Goal: Find specific page/section: Find specific page/section

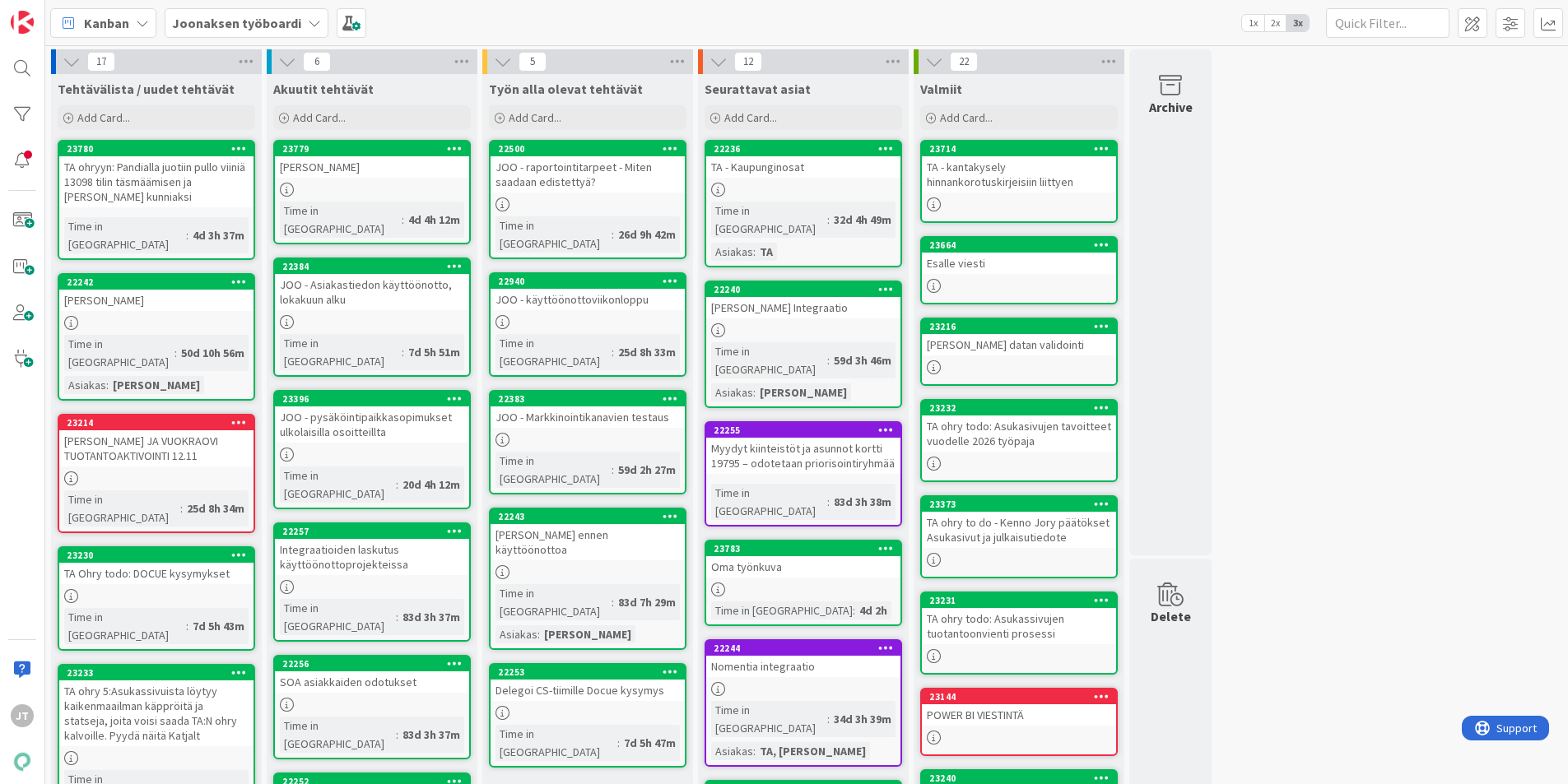
click at [216, 17] on b "Joonaksen työboardi" at bounding box center [237, 22] width 129 height 16
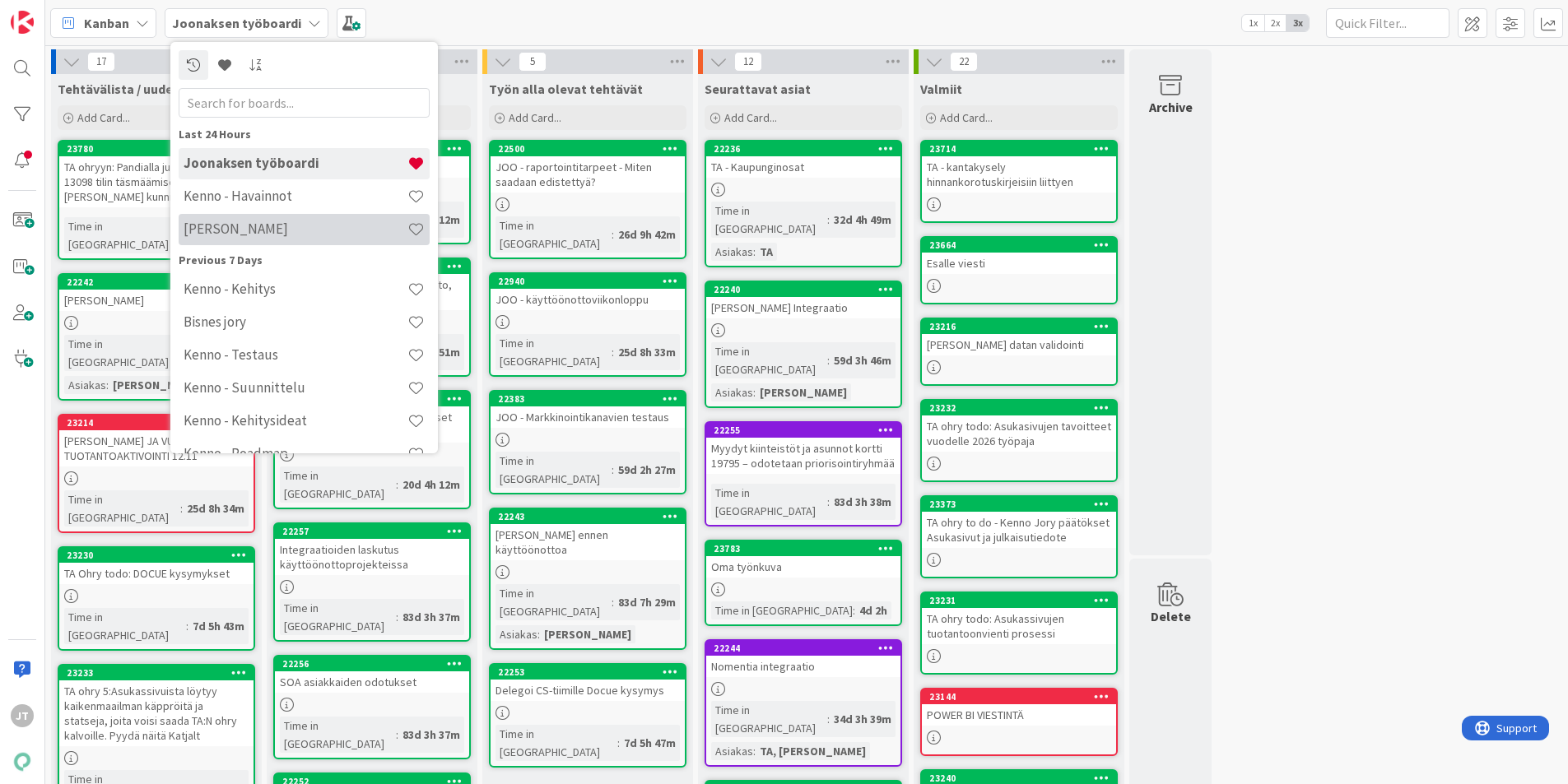
click at [253, 231] on h4 "[PERSON_NAME]" at bounding box center [296, 228] width 224 height 16
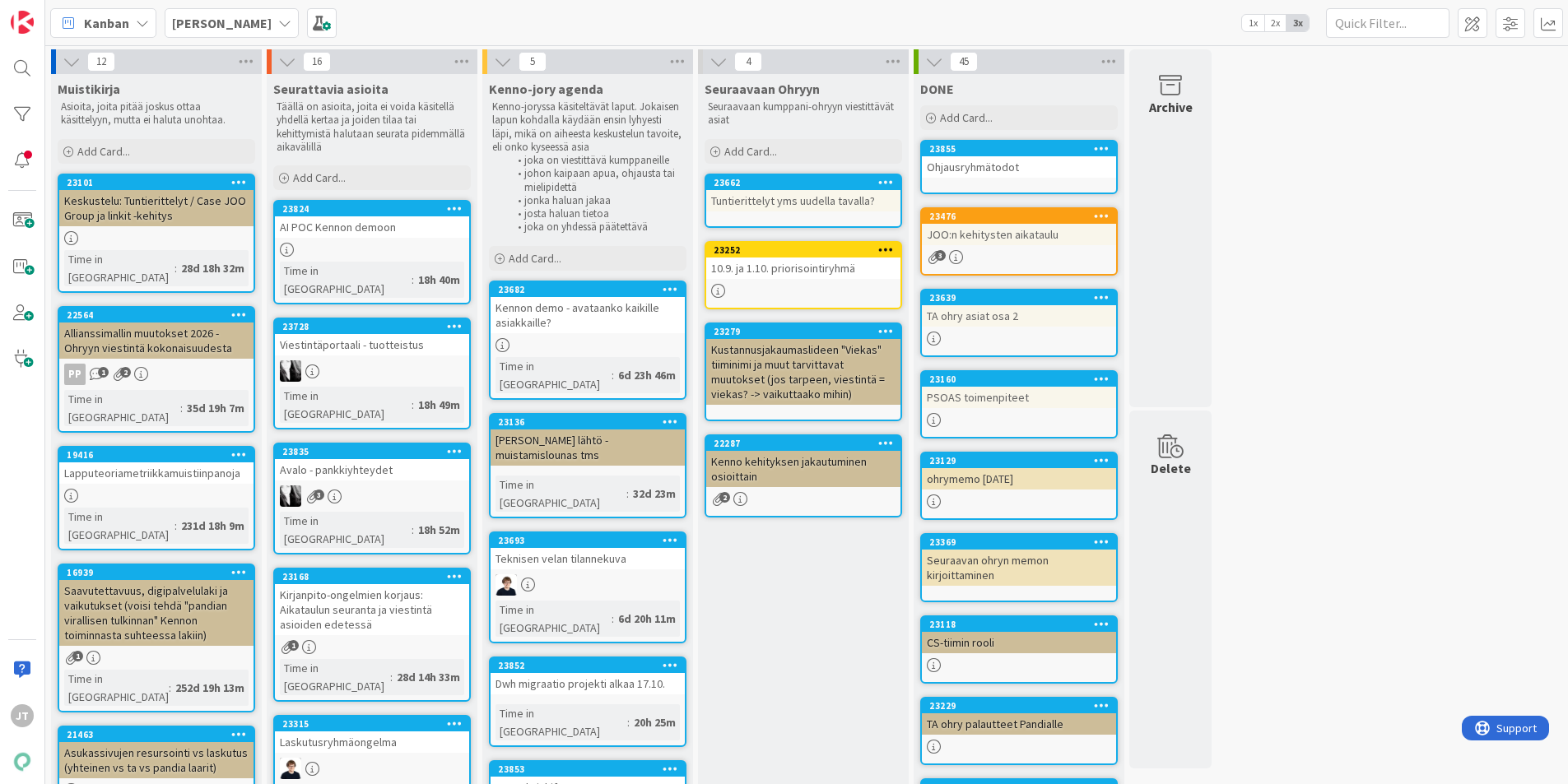
click at [823, 465] on div "Kenno kehityksen jakautuminen osioittain" at bounding box center [803, 468] width 194 height 36
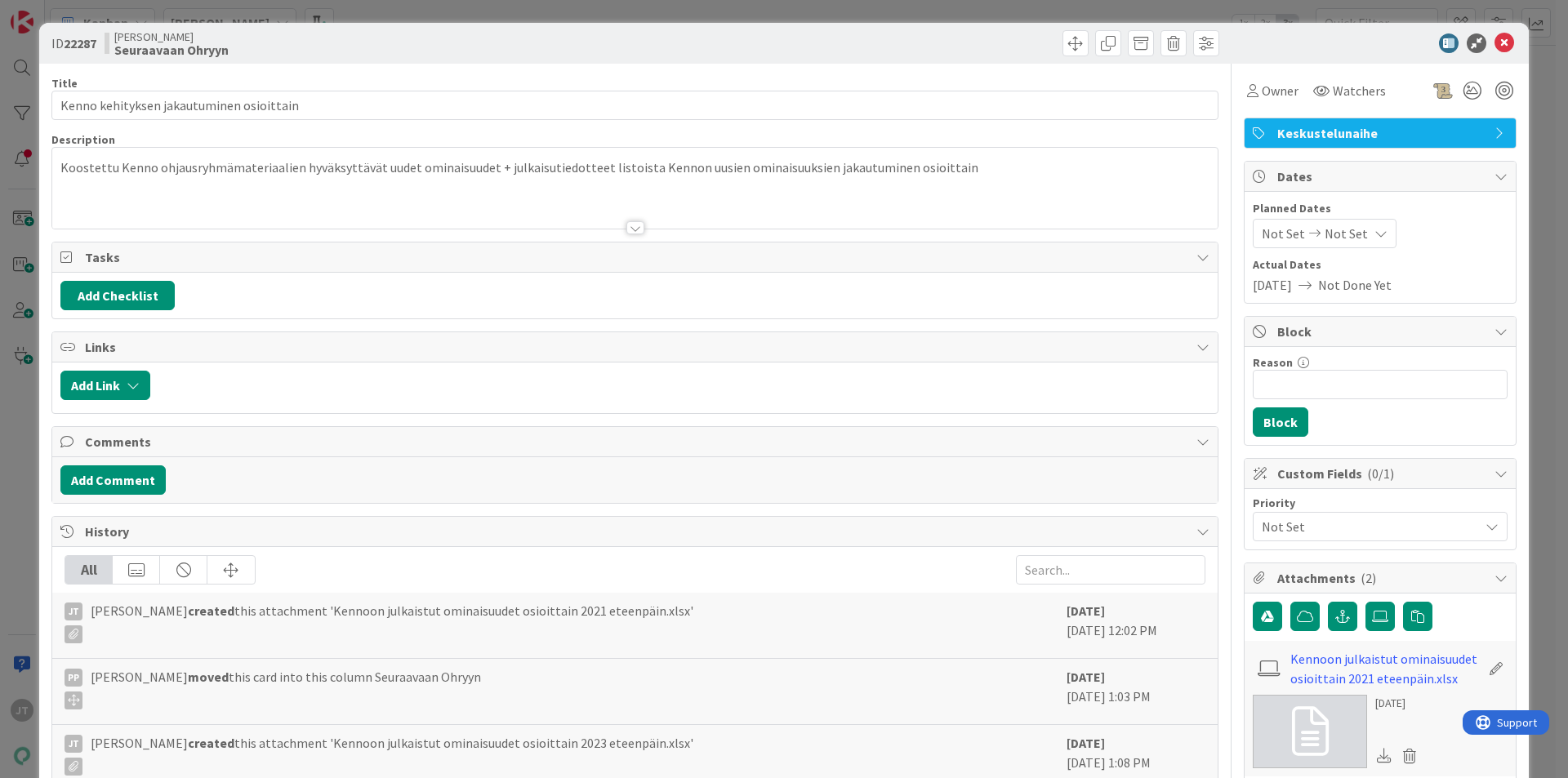
click at [634, 225] on div at bounding box center [634, 228] width 18 height 13
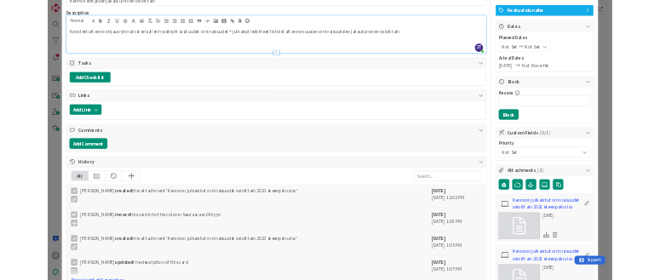
scroll to position [341, 0]
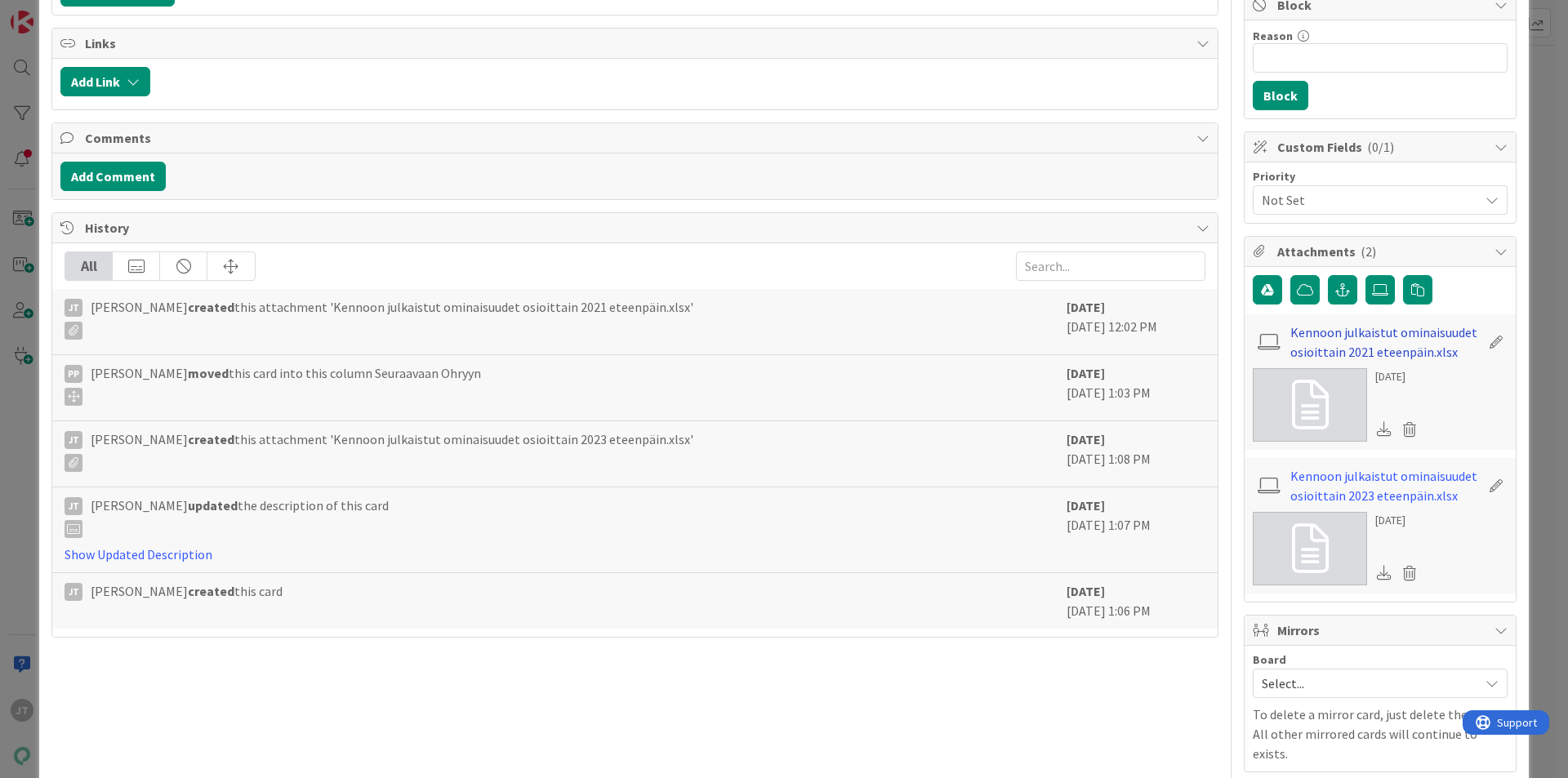
click at [1349, 339] on link "Kennoon julkaistut ominaisuudet osioittain 2021 eteenpäin.xlsx" at bounding box center [1385, 341] width 190 height 39
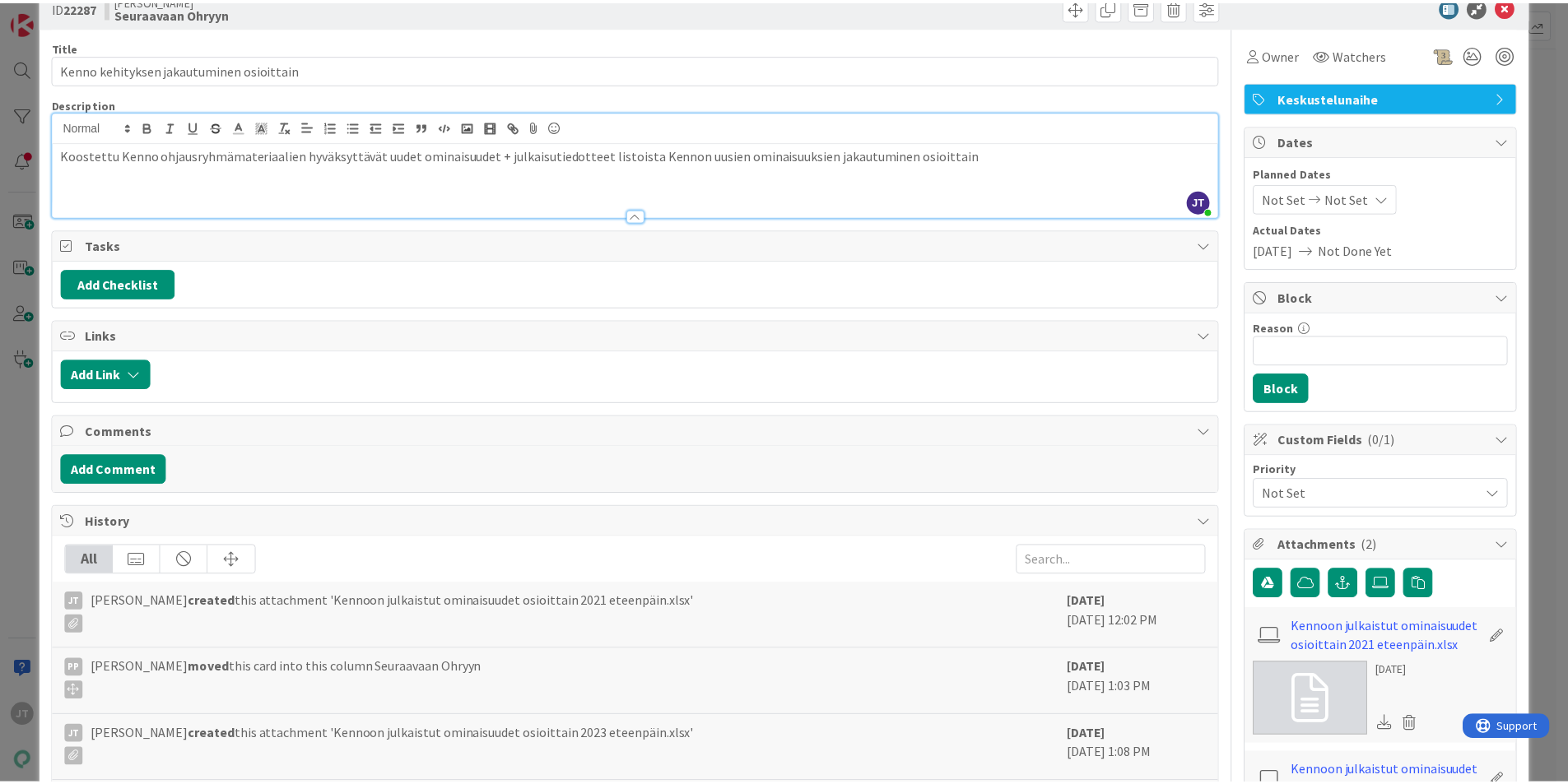
scroll to position [0, 0]
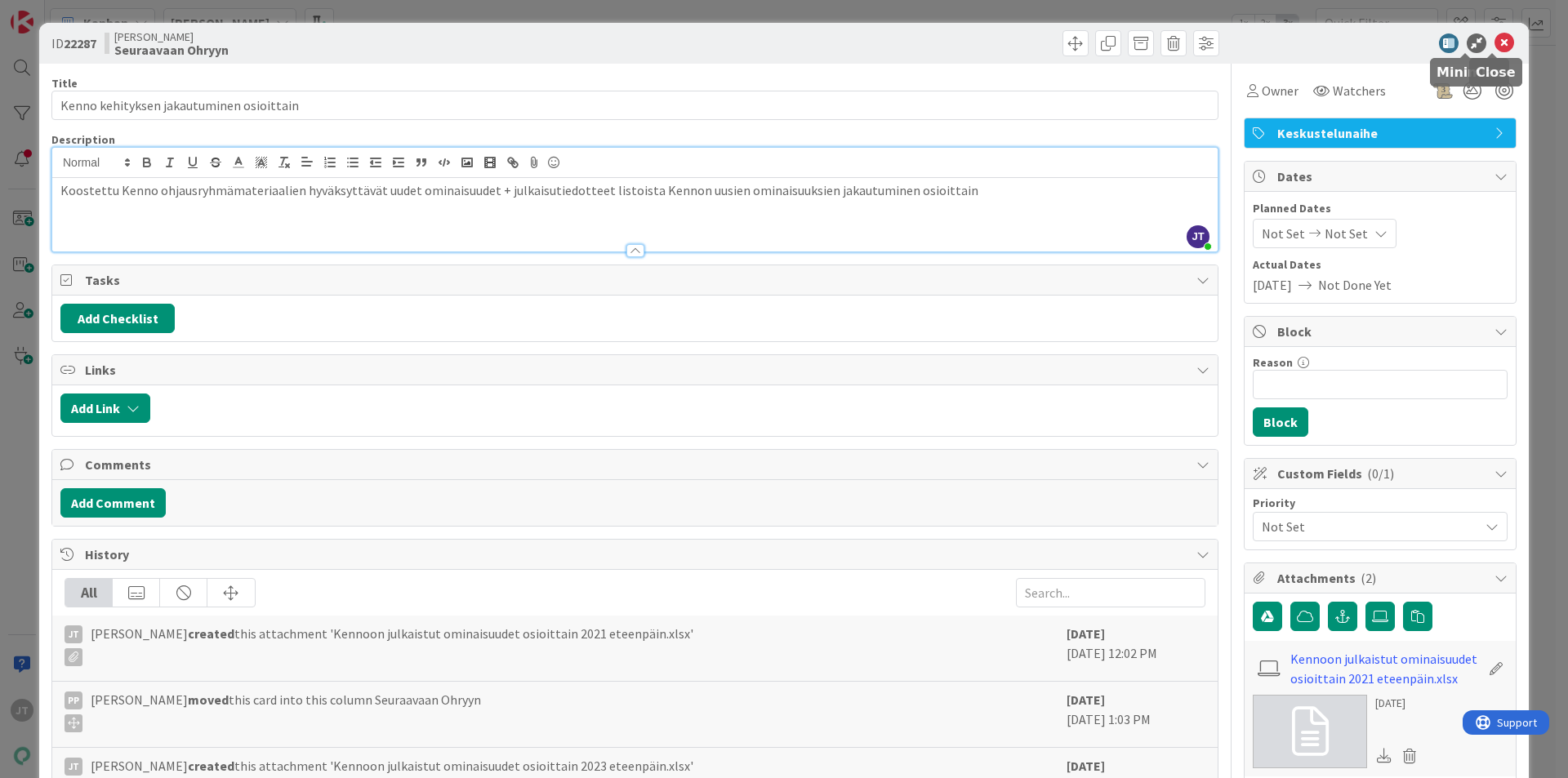
click at [1495, 43] on icon at bounding box center [1504, 43] width 19 height 19
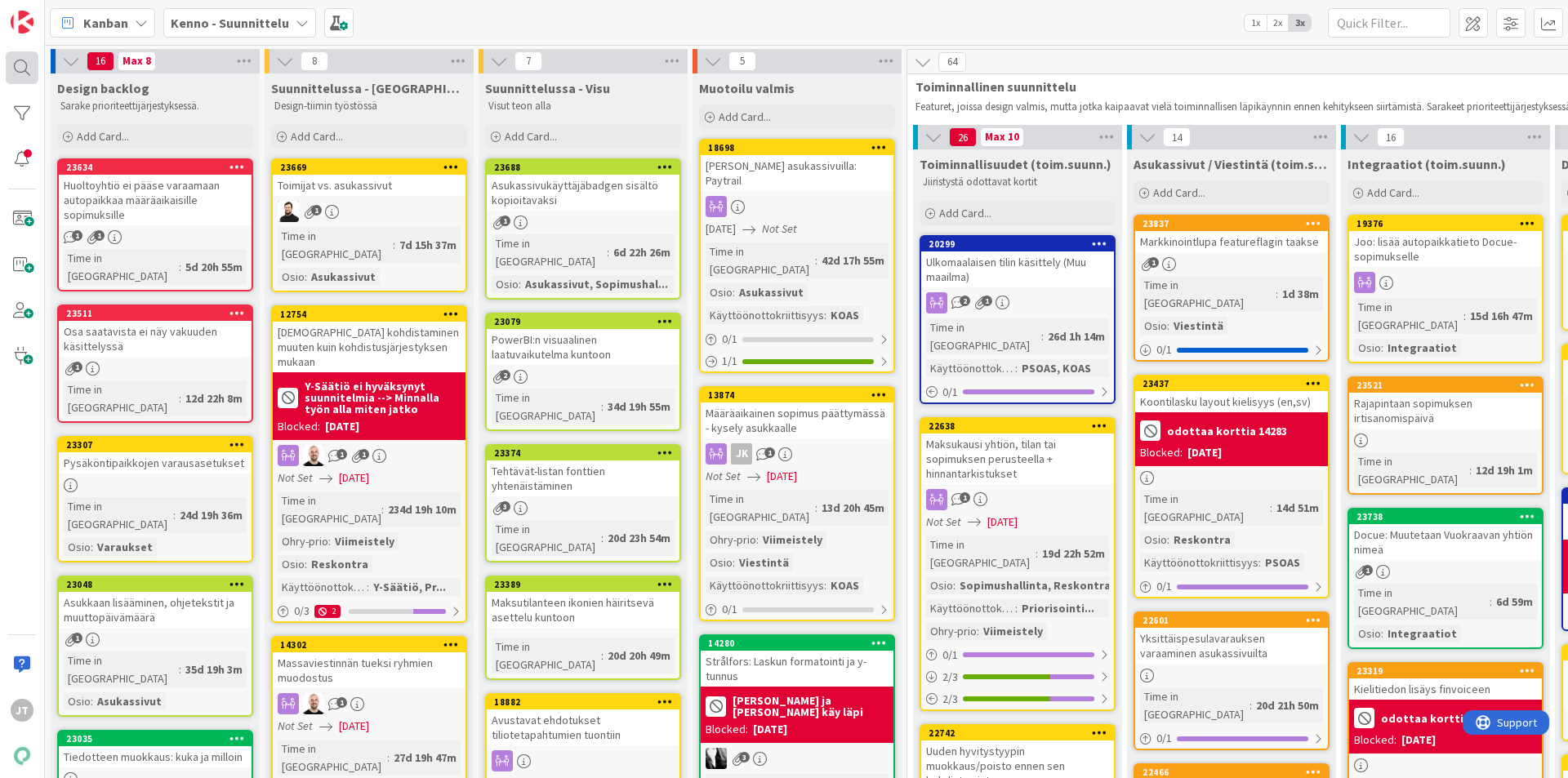
click at [16, 66] on div at bounding box center [22, 68] width 33 height 33
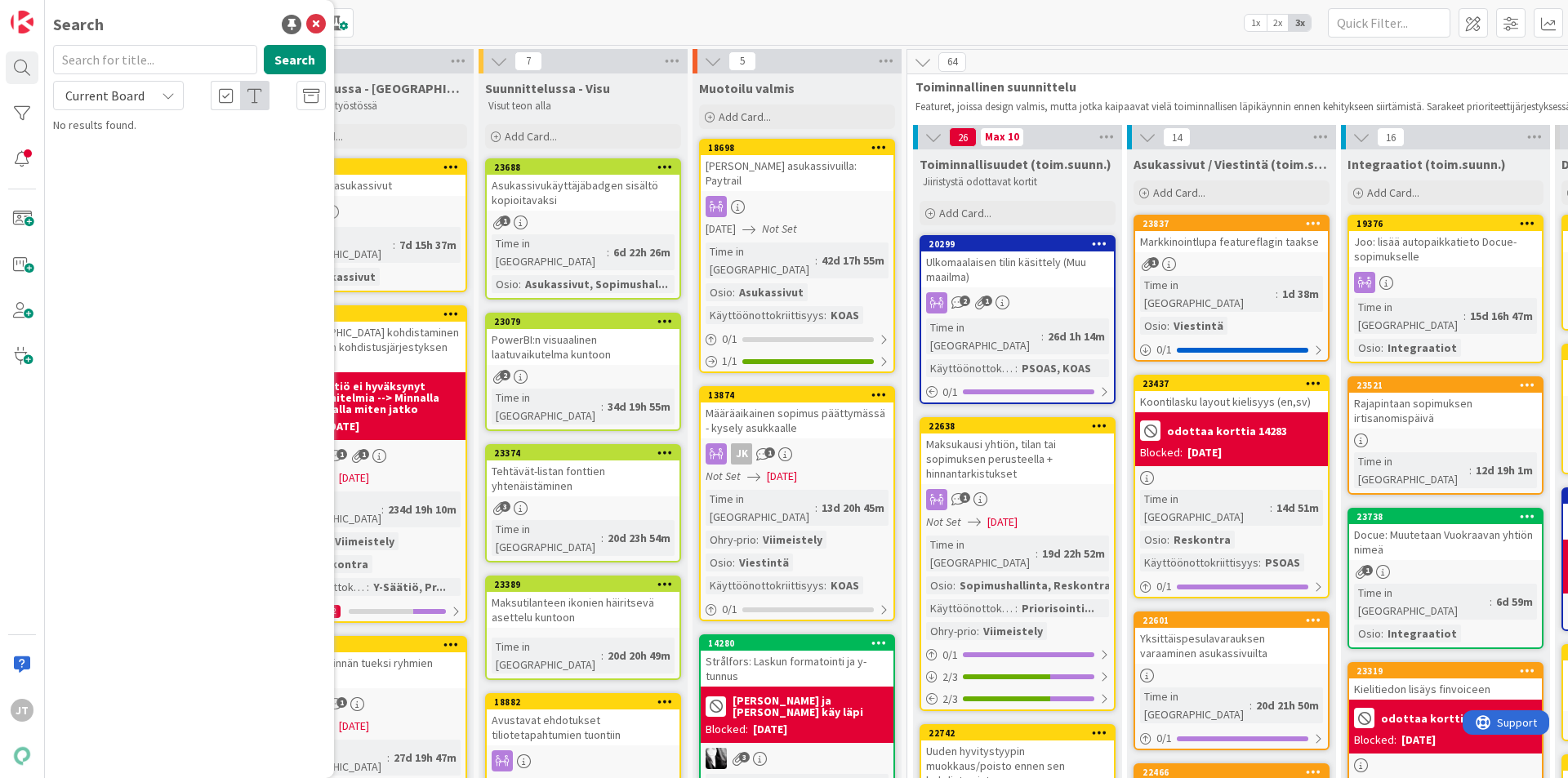
click at [116, 68] on input "text" at bounding box center [154, 59] width 204 height 30
click at [273, 57] on button "Search" at bounding box center [294, 59] width 62 height 30
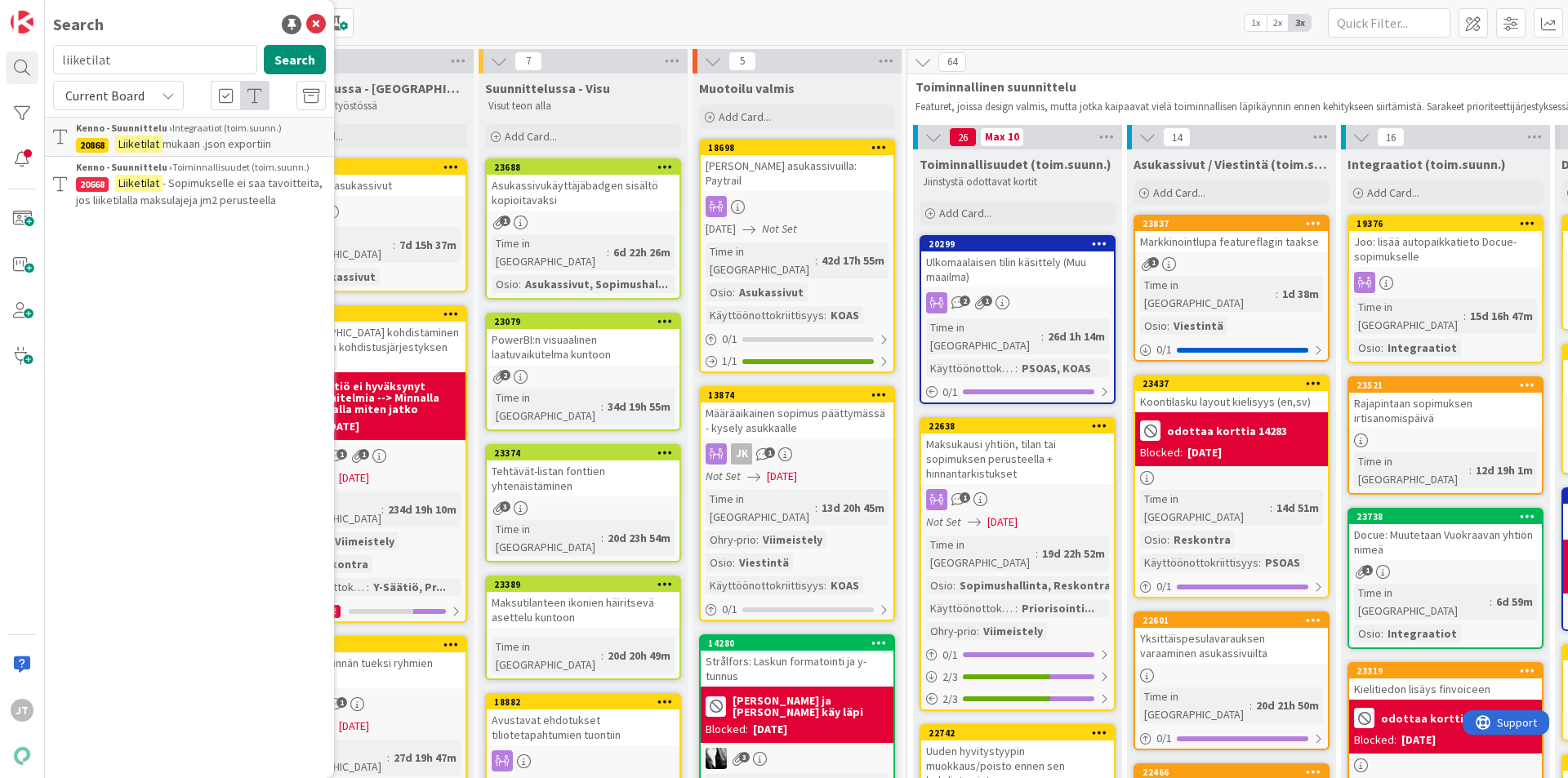
click at [149, 98] on div "Current Board" at bounding box center [118, 95] width 130 height 30
click at [137, 165] on span "All Boards" at bounding box center [147, 164] width 170 height 25
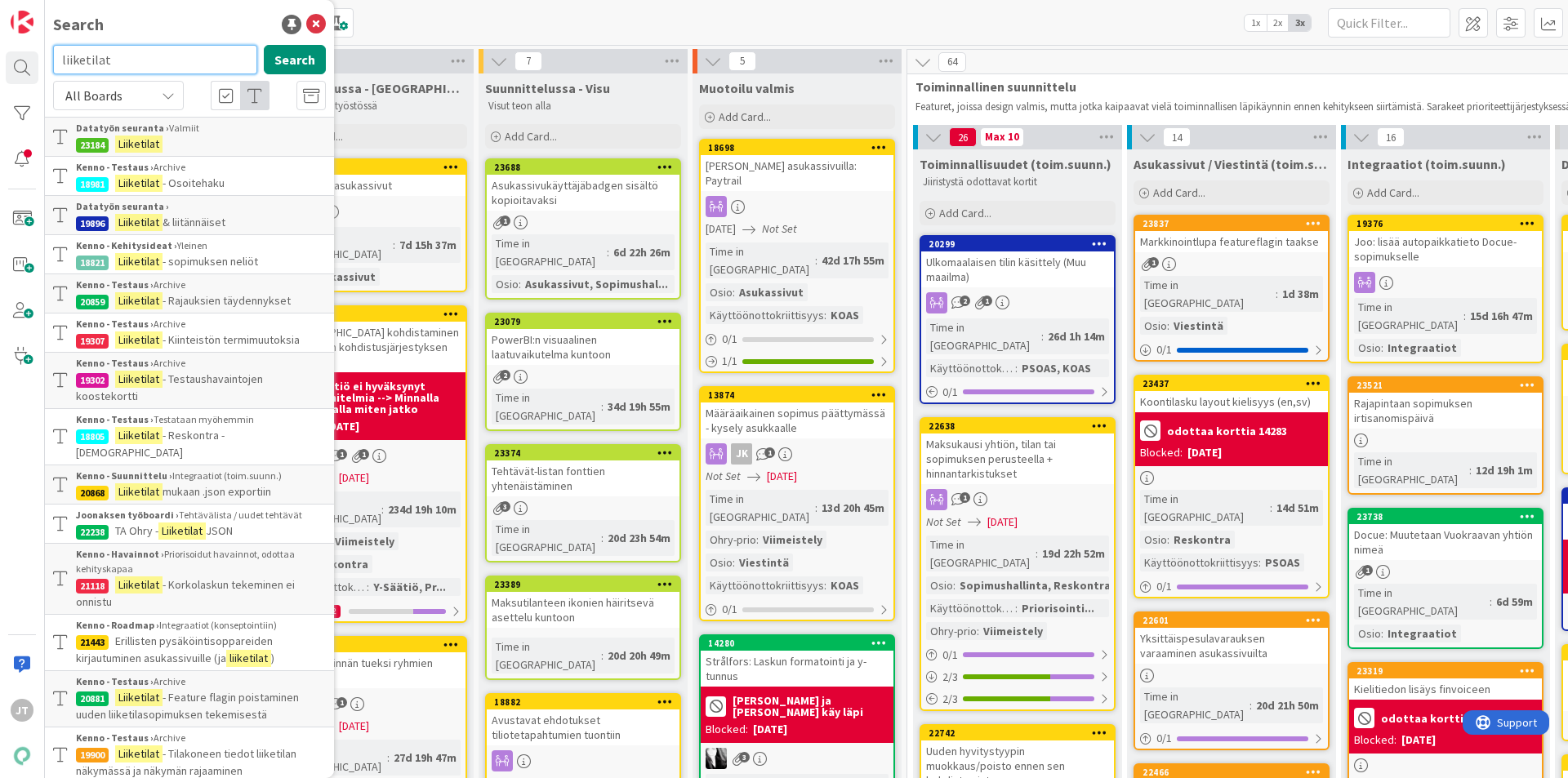
click at [170, 66] on input "liiketilat" at bounding box center [154, 59] width 204 height 30
click at [297, 57] on button "Search" at bounding box center [294, 59] width 62 height 30
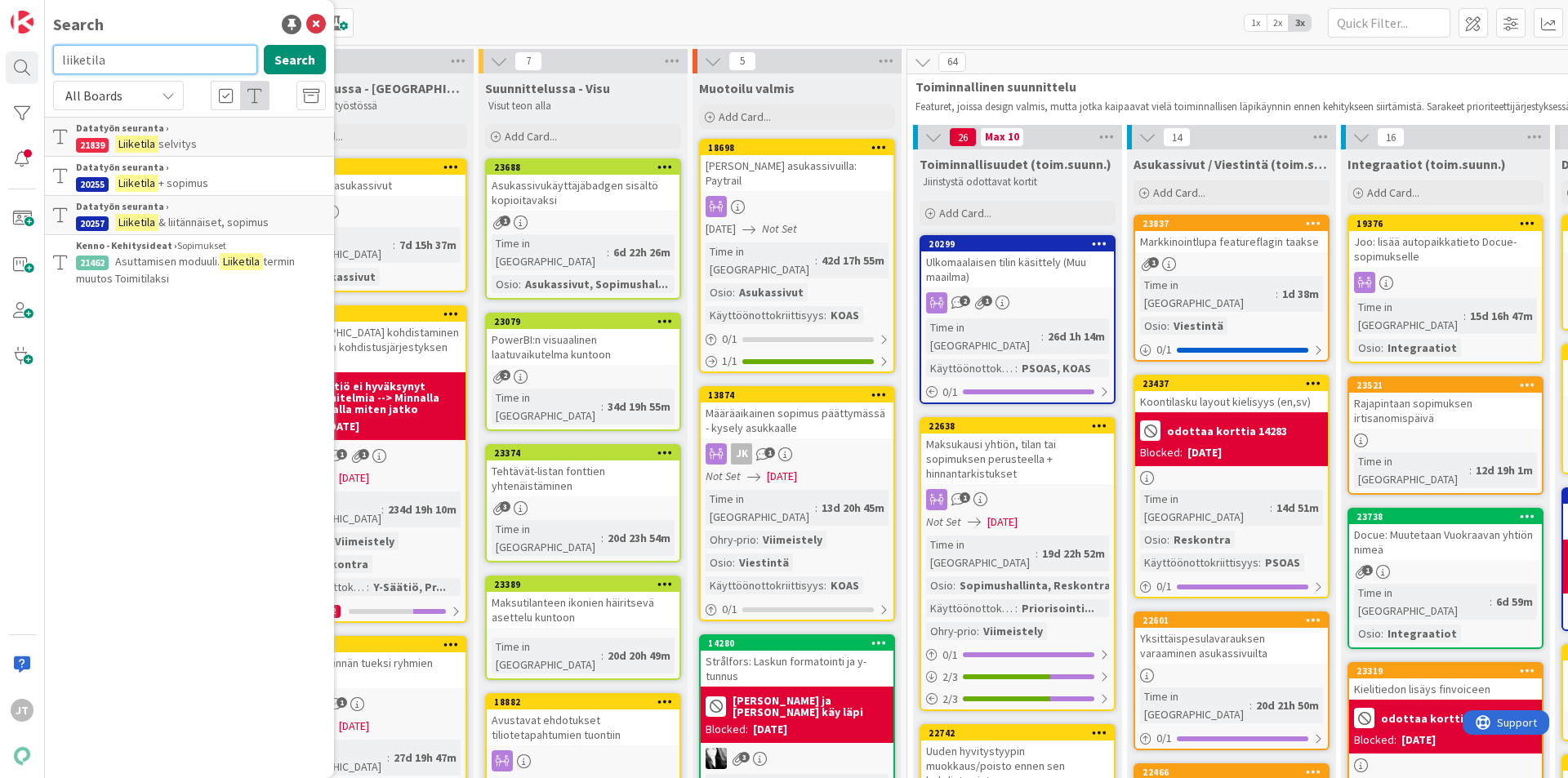
click at [218, 69] on input "liiketila" at bounding box center [154, 59] width 204 height 30
click at [306, 53] on button "Search" at bounding box center [294, 59] width 62 height 30
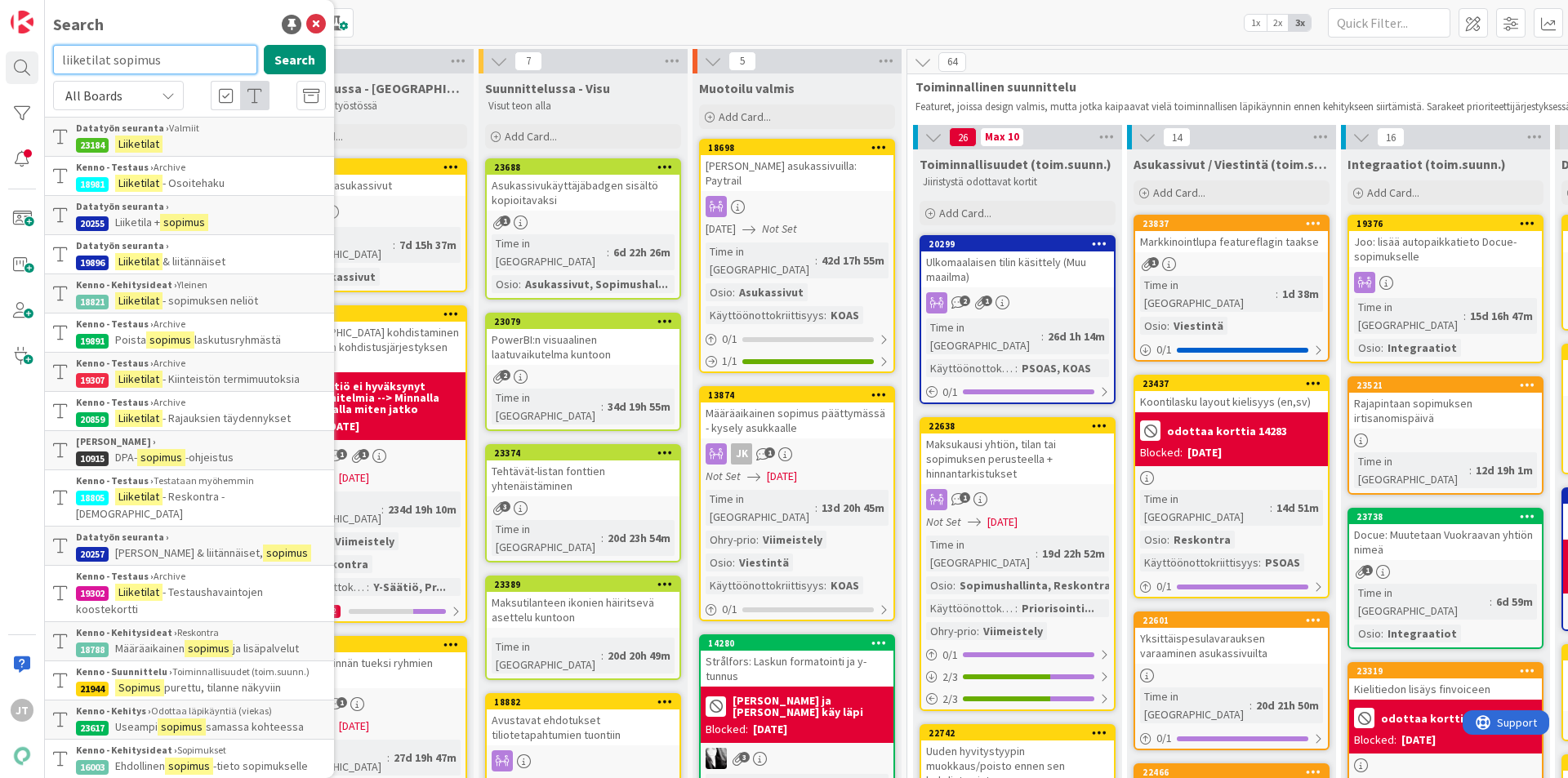
click at [143, 59] on input "liiketilat sopimus" at bounding box center [154, 59] width 204 height 30
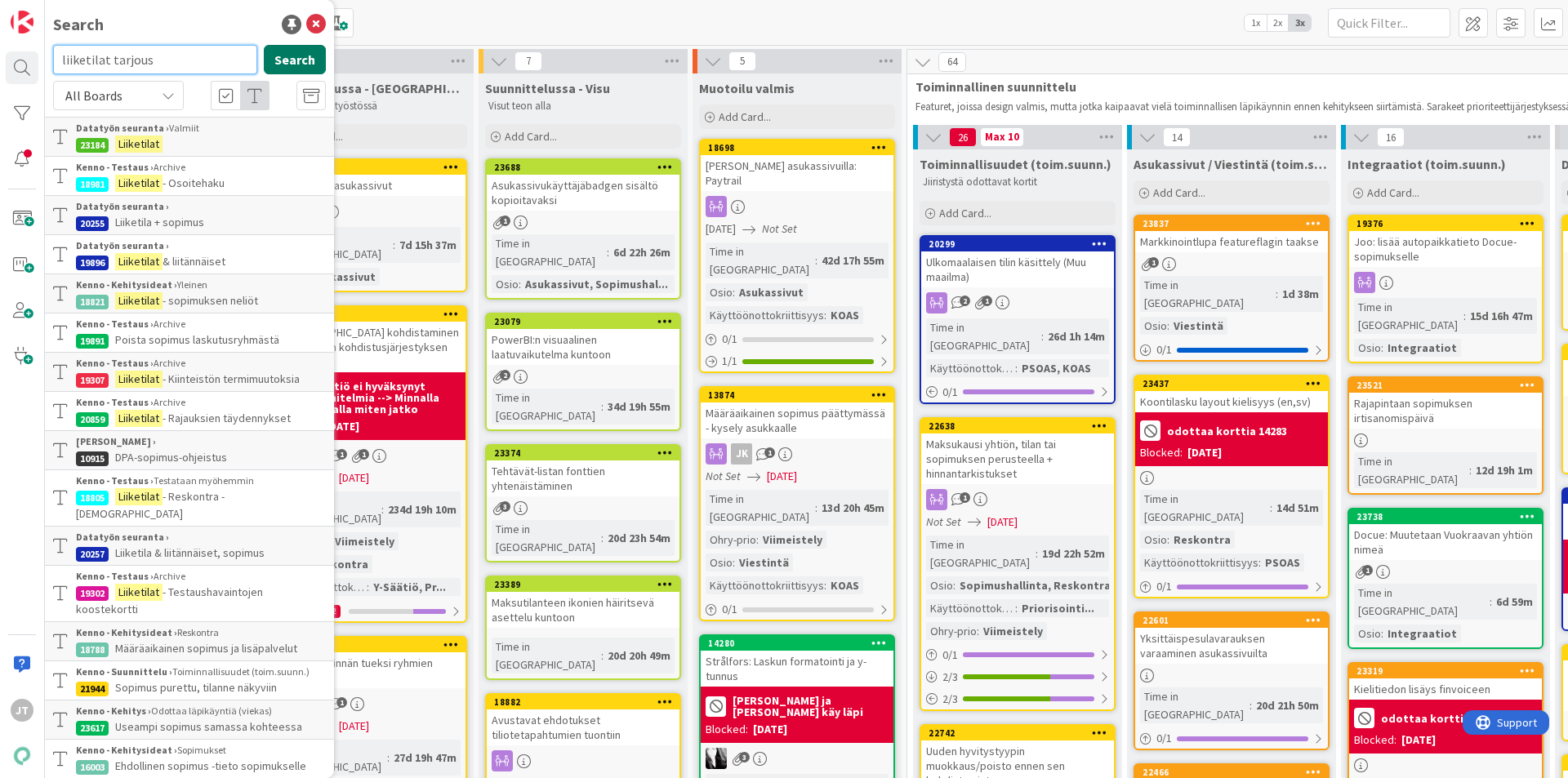
type input "liiketilat tarjous"
click at [277, 54] on button "Search" at bounding box center [294, 59] width 62 height 30
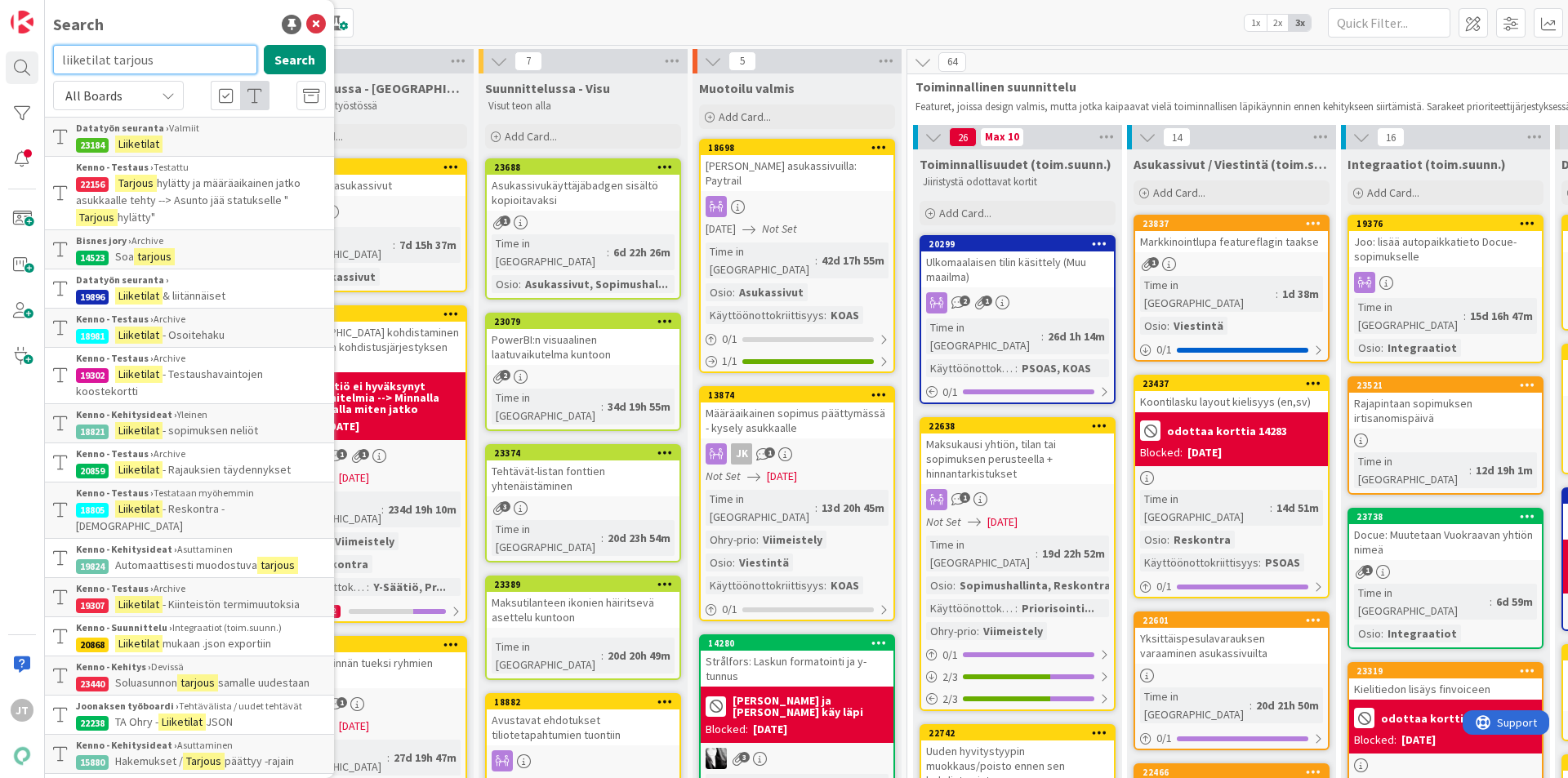
click at [107, 59] on input "liiketilat tarjous" at bounding box center [154, 59] width 204 height 30
click at [306, 28] on icon at bounding box center [315, 24] width 19 height 19
